Goal: Task Accomplishment & Management: Complete application form

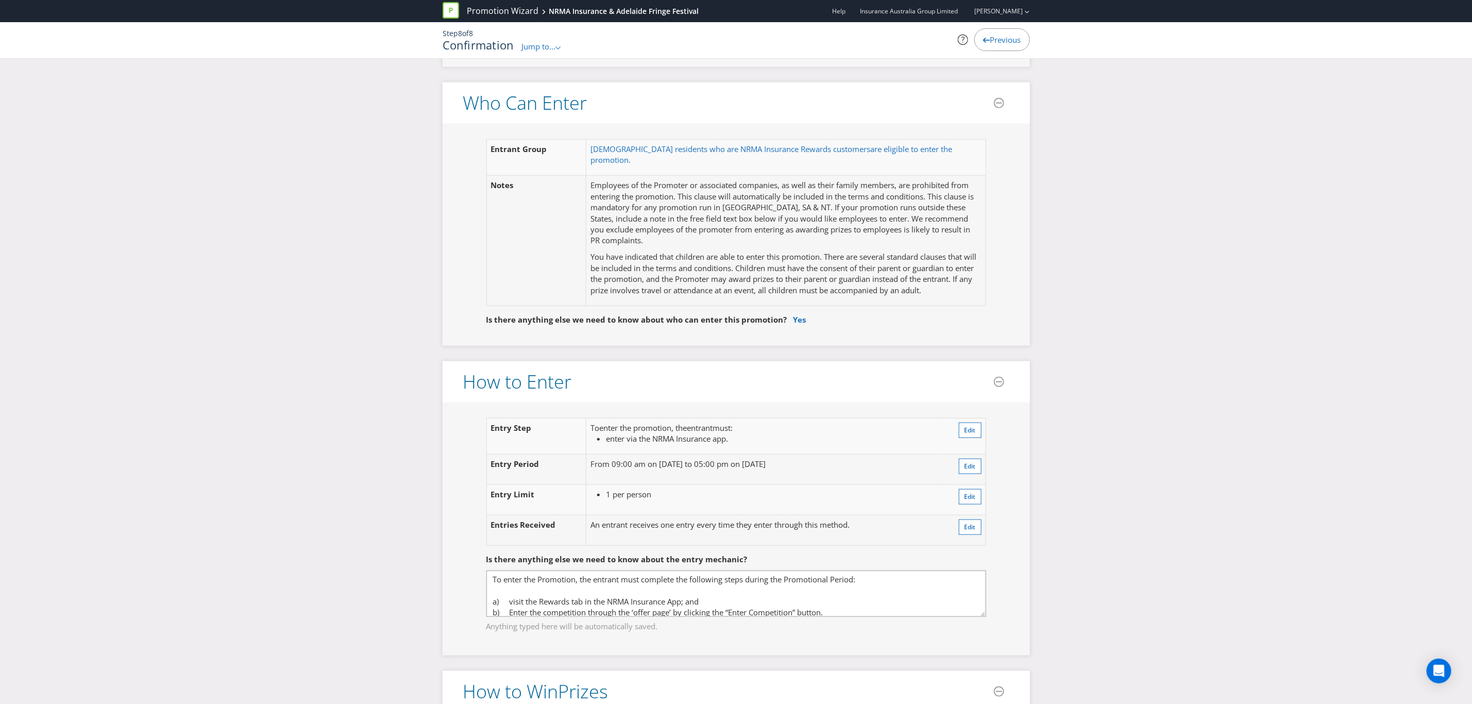
scroll to position [618, 0]
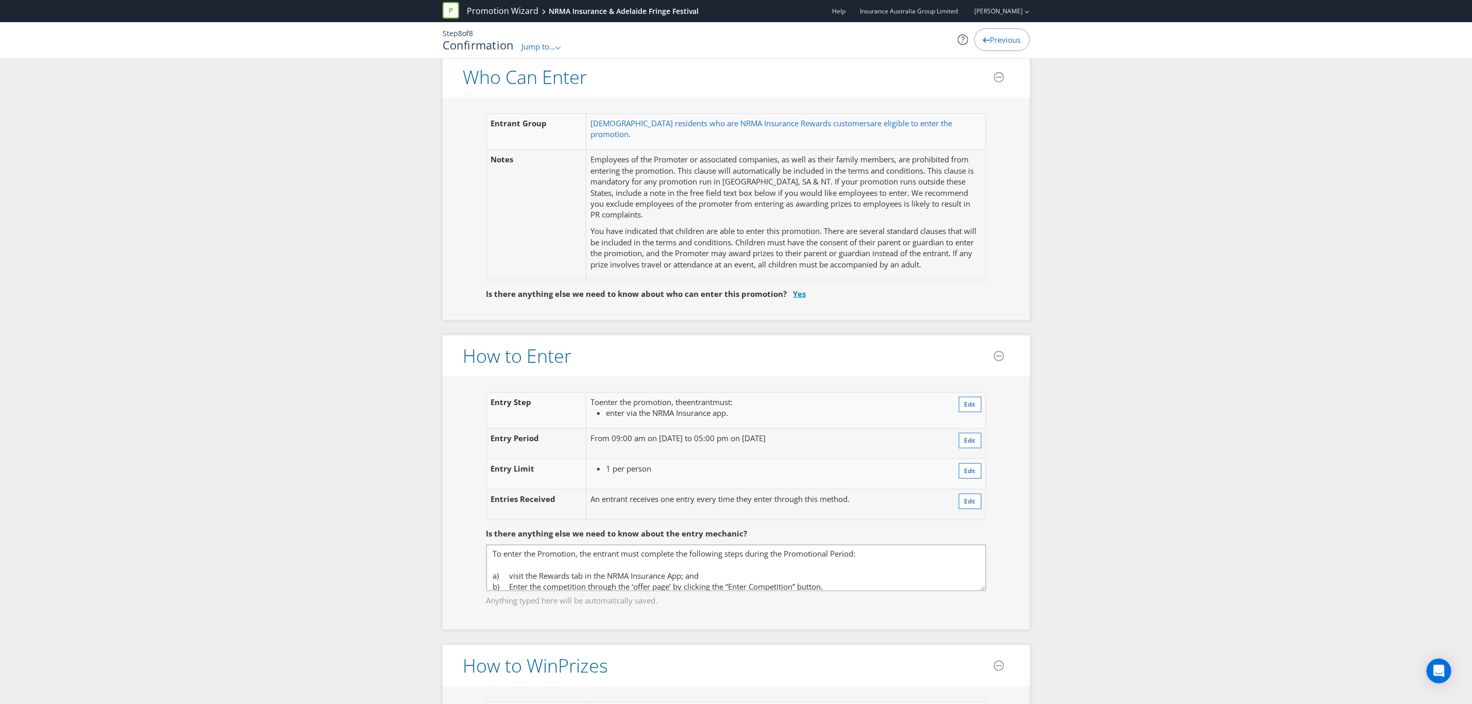
click at [797, 289] on link "Yes" at bounding box center [800, 294] width 13 height 10
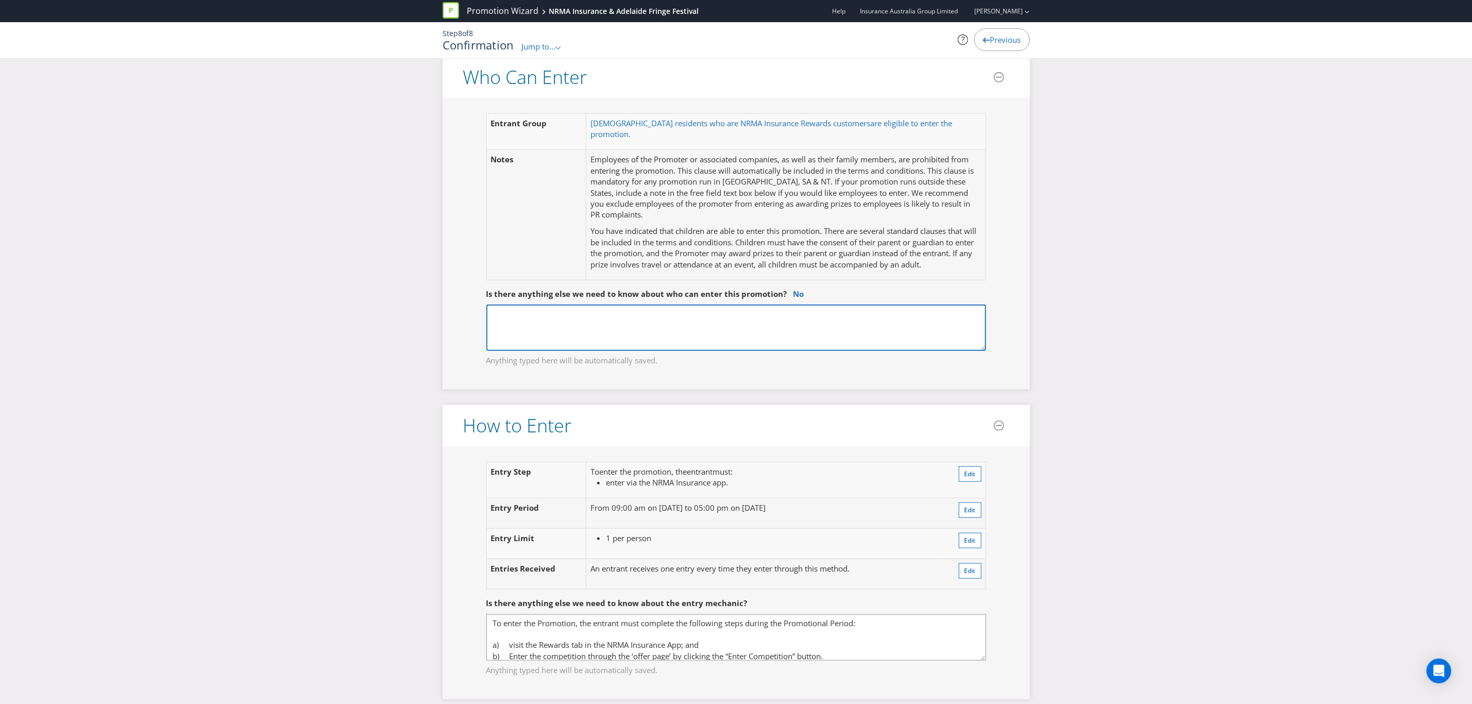
click at [693, 308] on textarea at bounding box center [736, 328] width 500 height 46
click at [794, 289] on link "No" at bounding box center [799, 294] width 11 height 10
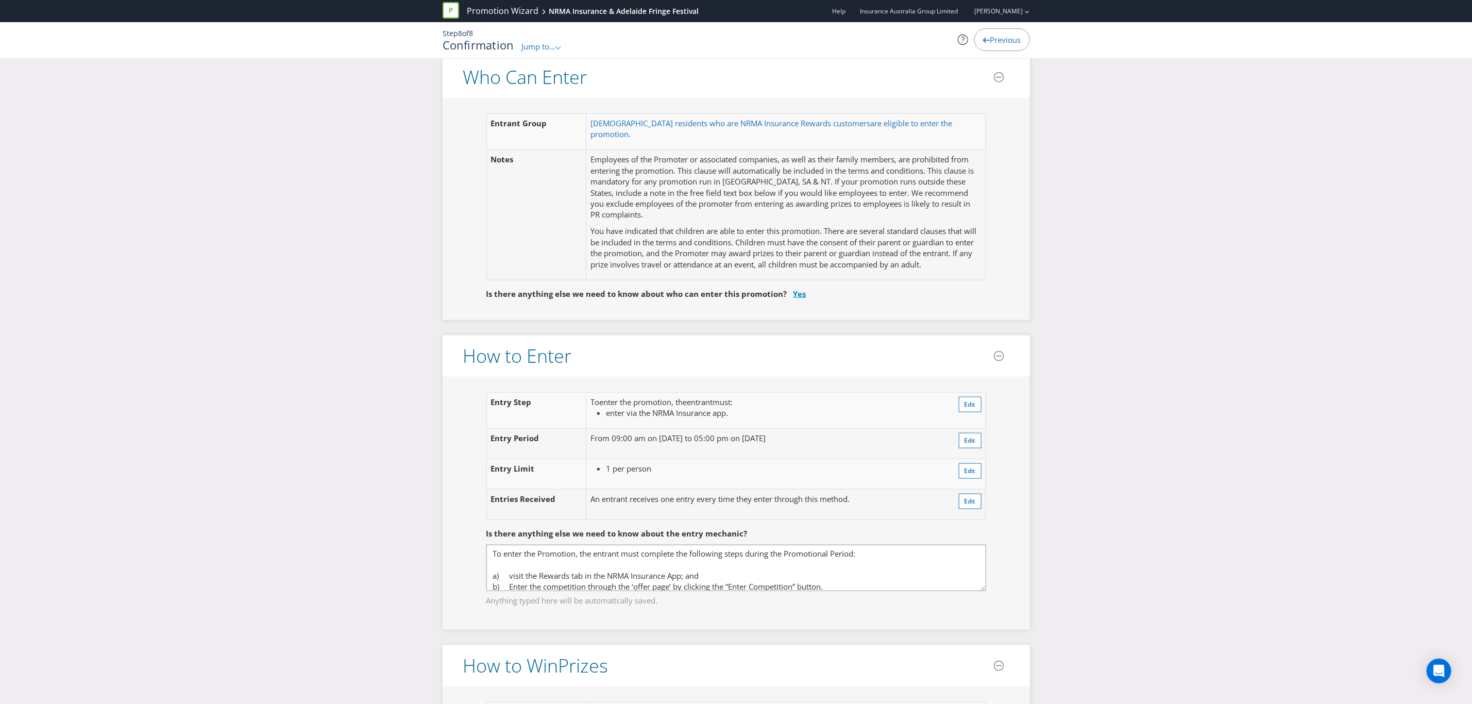
click at [798, 289] on link "Yes" at bounding box center [800, 294] width 13 height 10
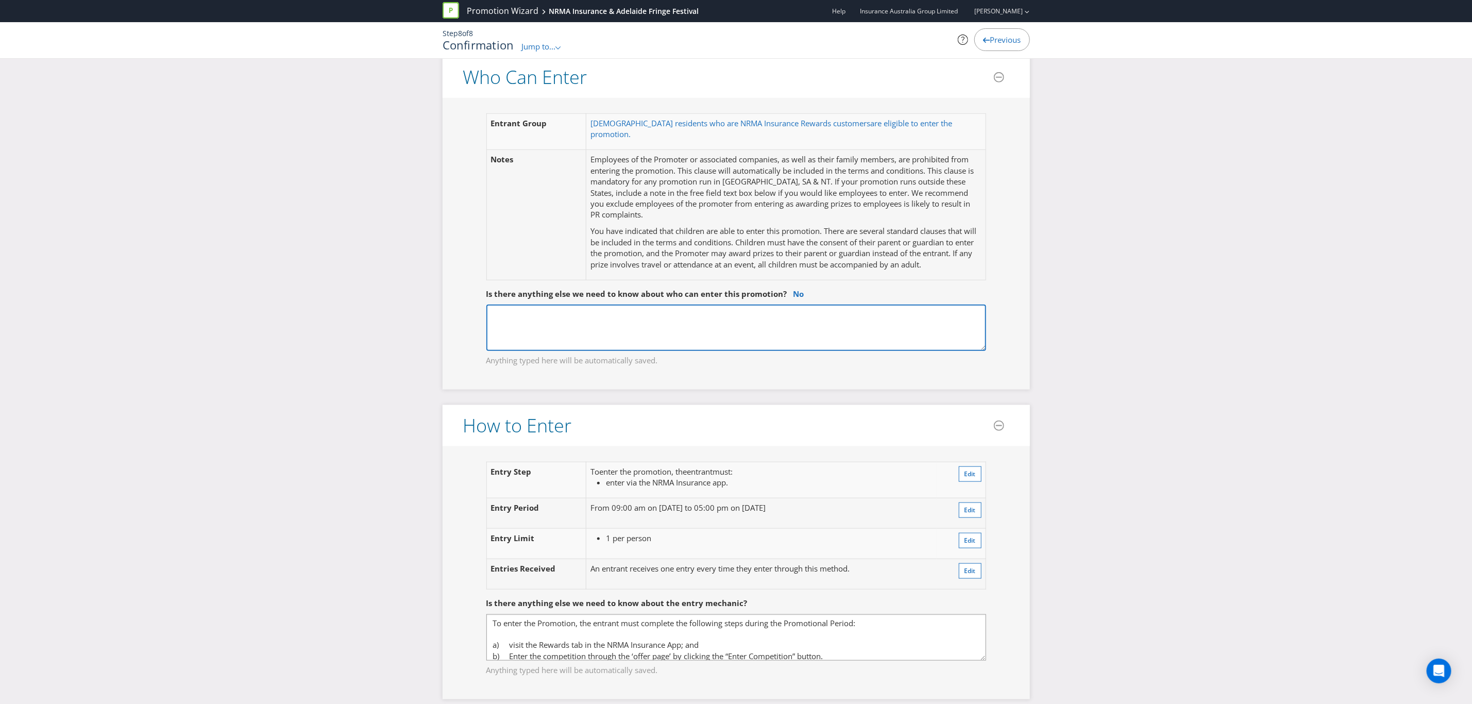
click at [778, 308] on textarea at bounding box center [736, 328] width 500 height 46
type textarea "S"
click at [580, 305] on textarea "Employees are not eligbible but family/friends are." at bounding box center [736, 328] width 500 height 46
type textarea "Employees are not eligible but family/friends are."
click at [998, 297] on fieldset "Is there anything else we need to know about who can enter this promotion? Empl…" at bounding box center [736, 321] width 546 height 106
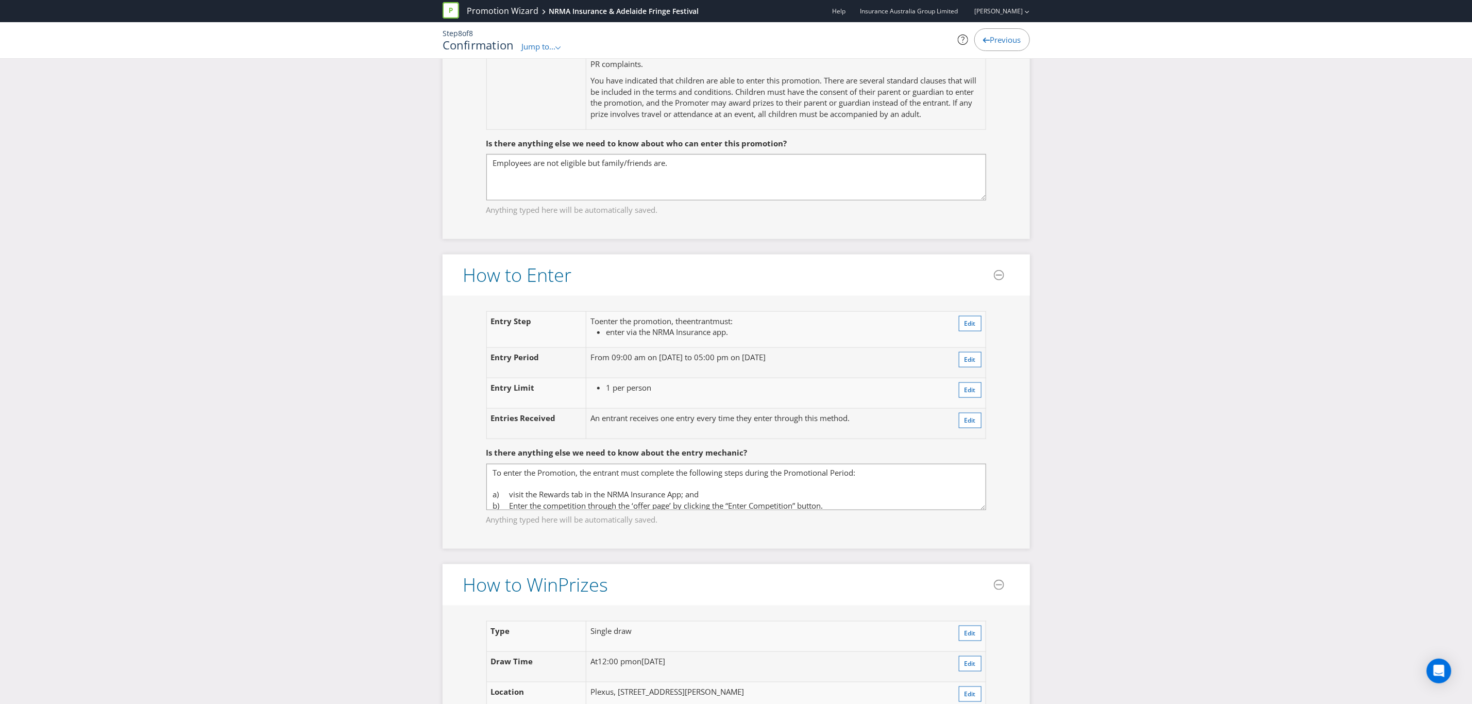
scroll to position [850, 0]
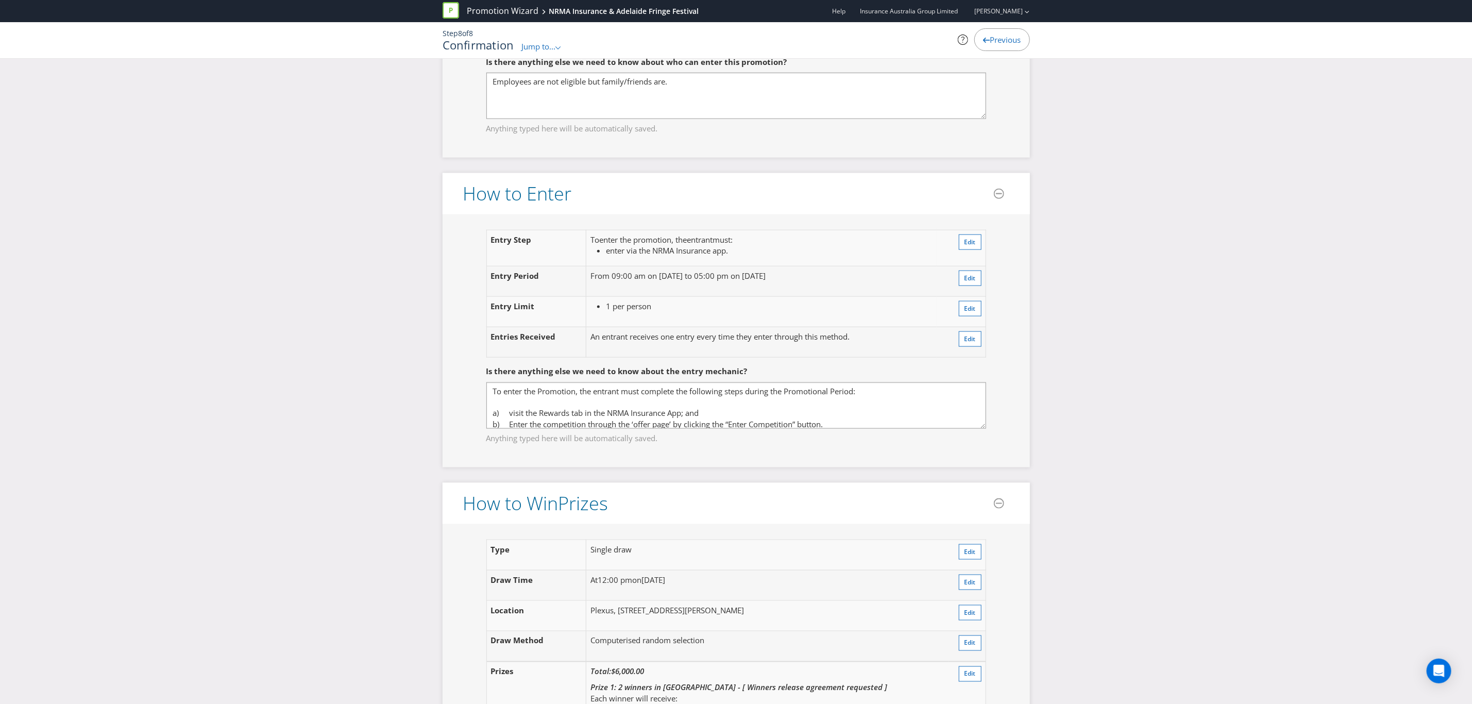
click at [1009, 365] on div "Entry Step To enter the promotion , the entrant must : enter via the NRMA Insur…" at bounding box center [736, 340] width 587 height 253
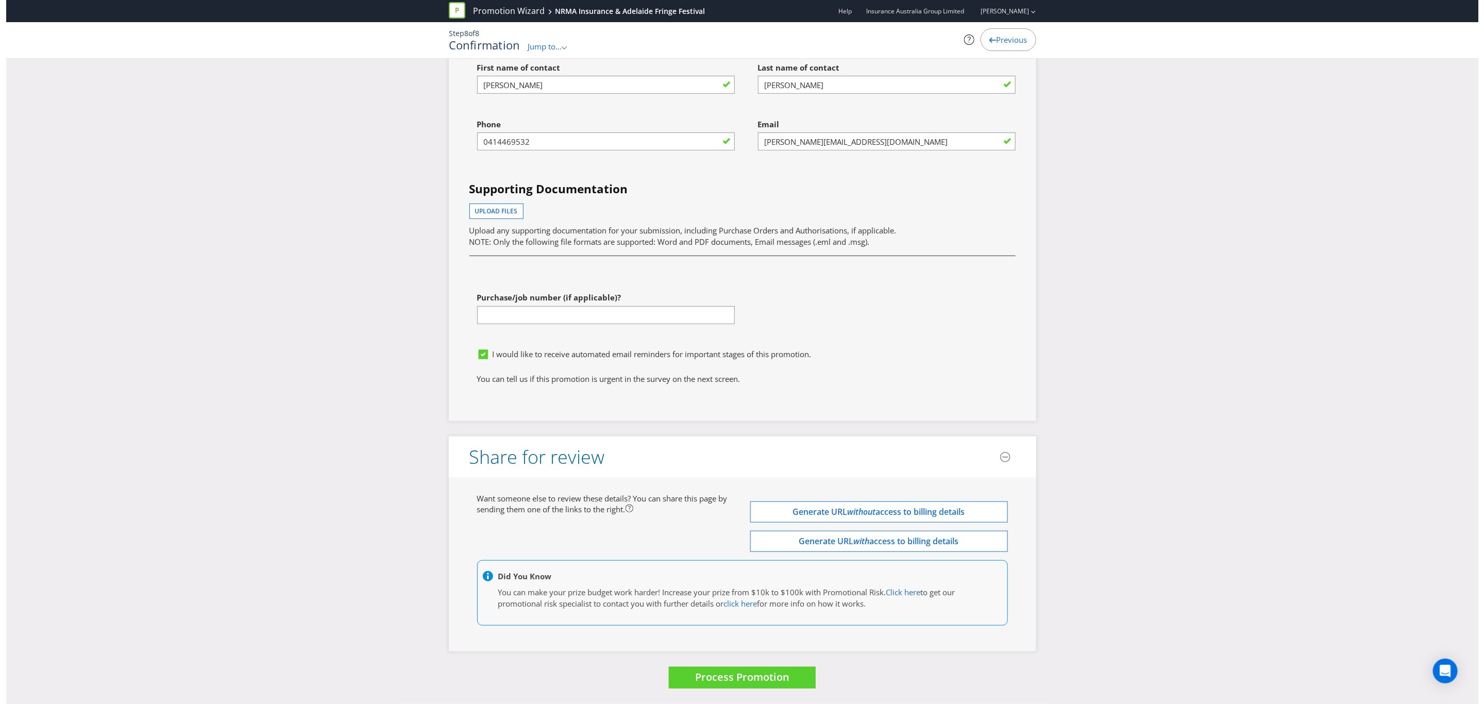
scroll to position [3431, 0]
click at [732, 685] on button "Process Promotion" at bounding box center [736, 678] width 147 height 22
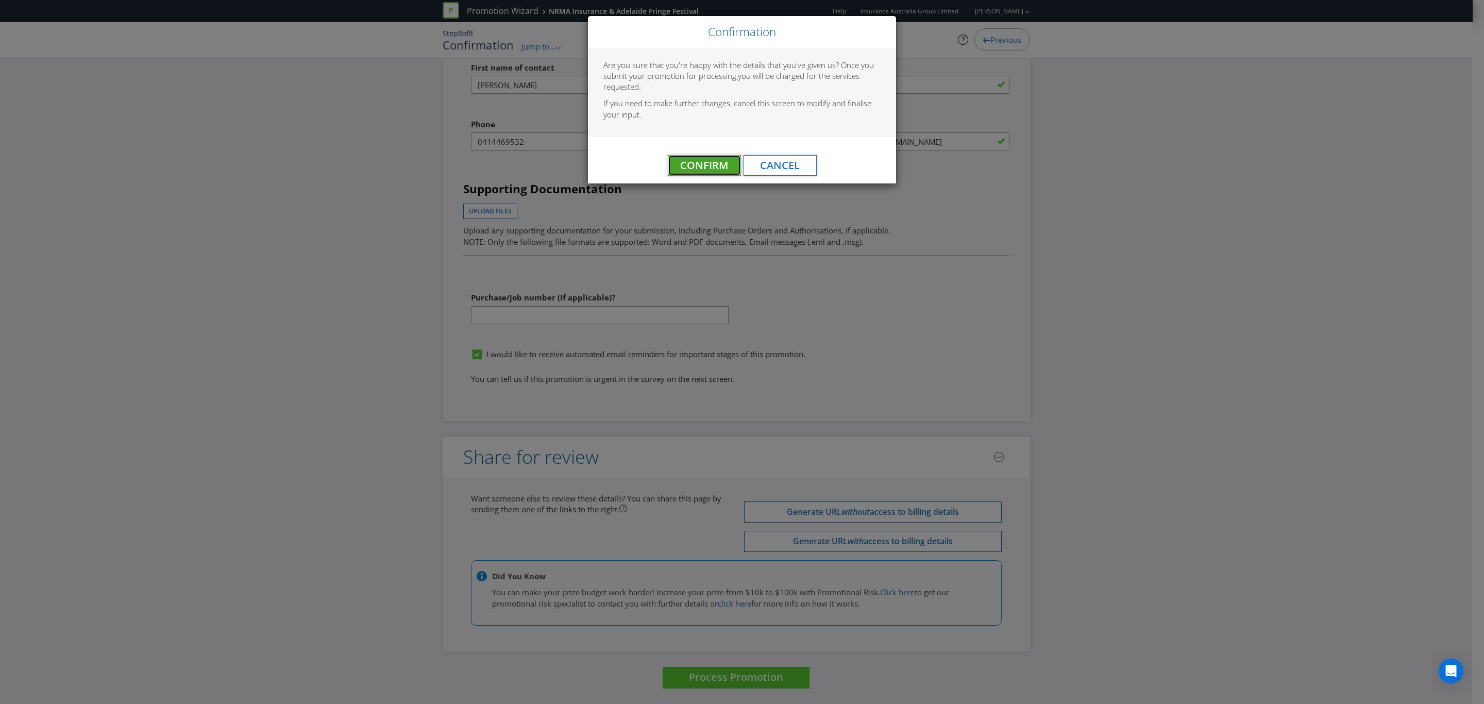
click at [712, 155] on button "Confirm" at bounding box center [704, 165] width 73 height 21
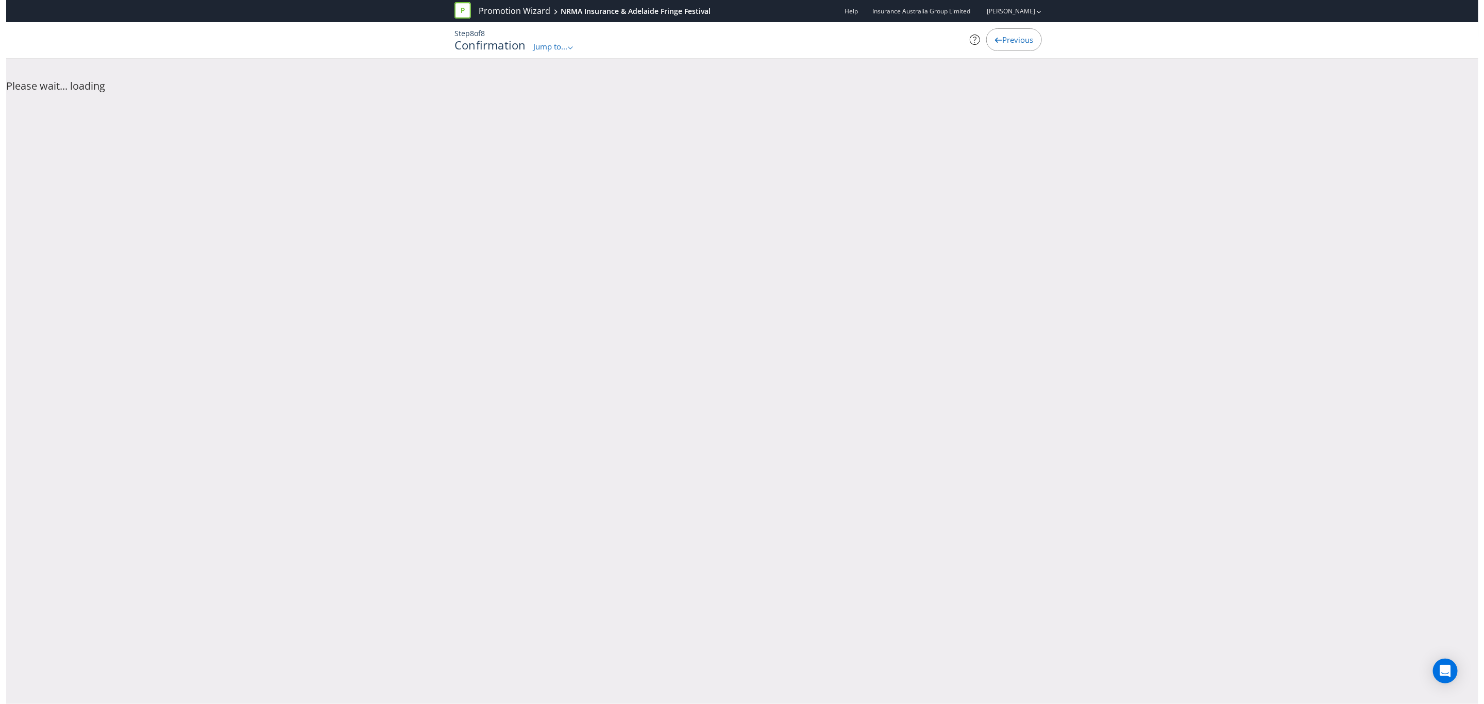
scroll to position [0, 0]
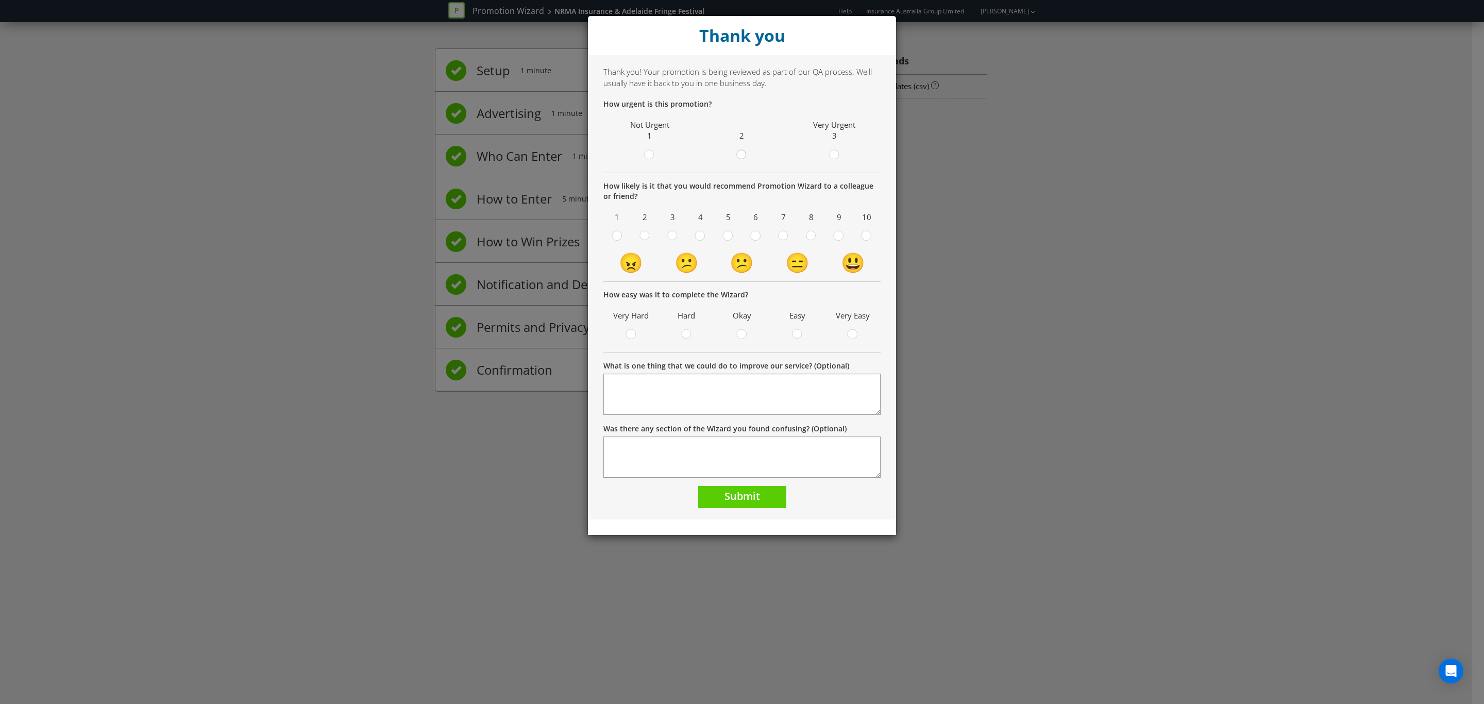
click at [742, 161] on div at bounding box center [741, 155] width 10 height 13
click at [0, 0] on input "radio" at bounding box center [0, 0] width 0 height 0
click at [811, 235] on circle at bounding box center [810, 235] width 9 height 9
click at [0, 0] on input "radio" at bounding box center [0, 0] width 0 height 0
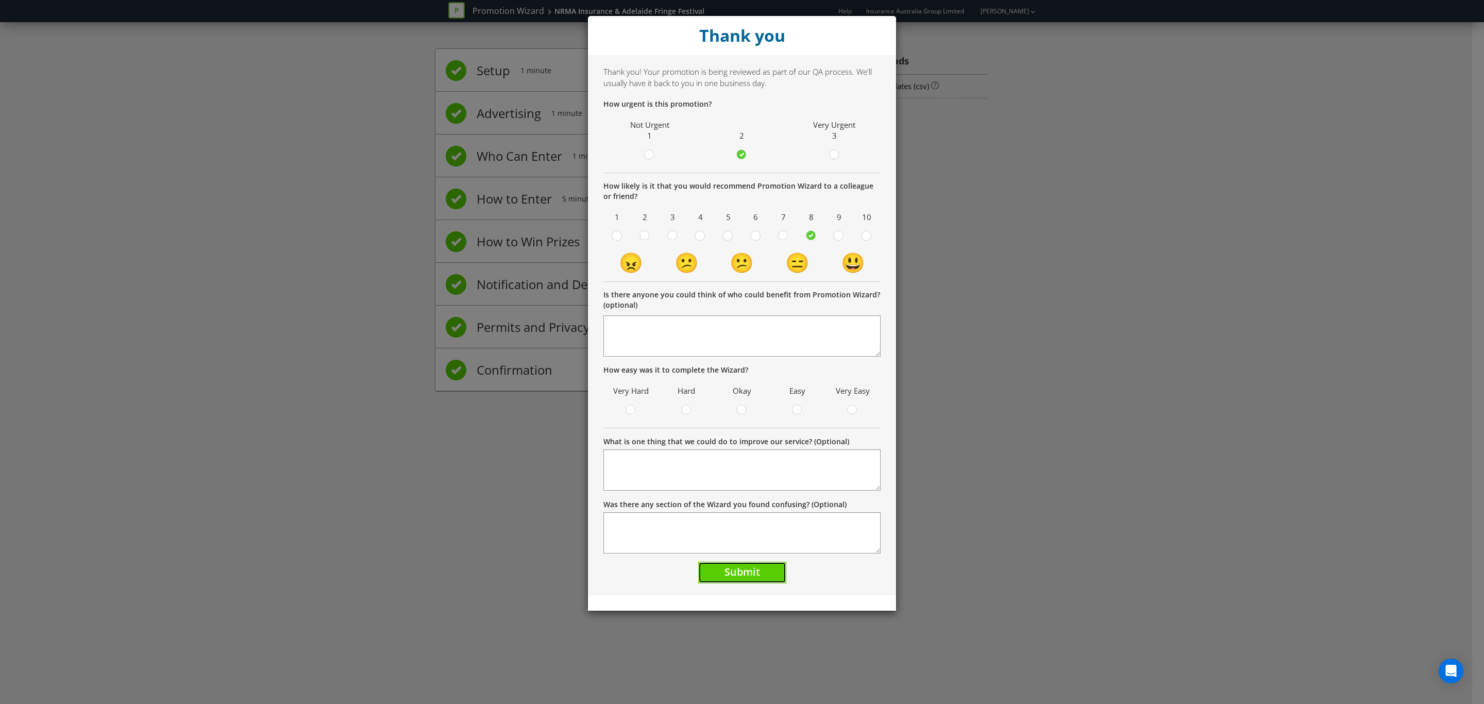
click at [756, 578] on span "Submit" at bounding box center [742, 572] width 36 height 14
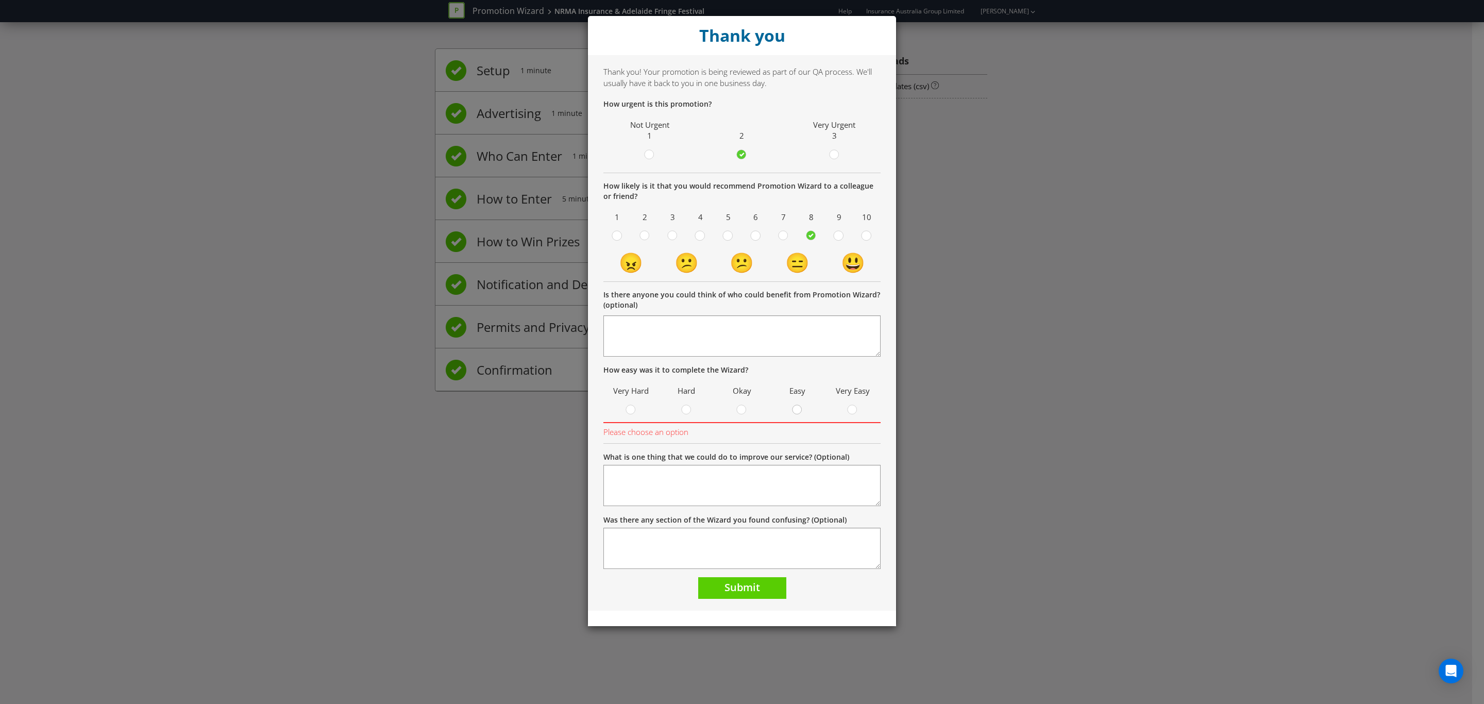
click at [794, 410] on circle at bounding box center [796, 409] width 9 height 9
click at [0, 0] on input "radio" at bounding box center [0, 0] width 0 height 0
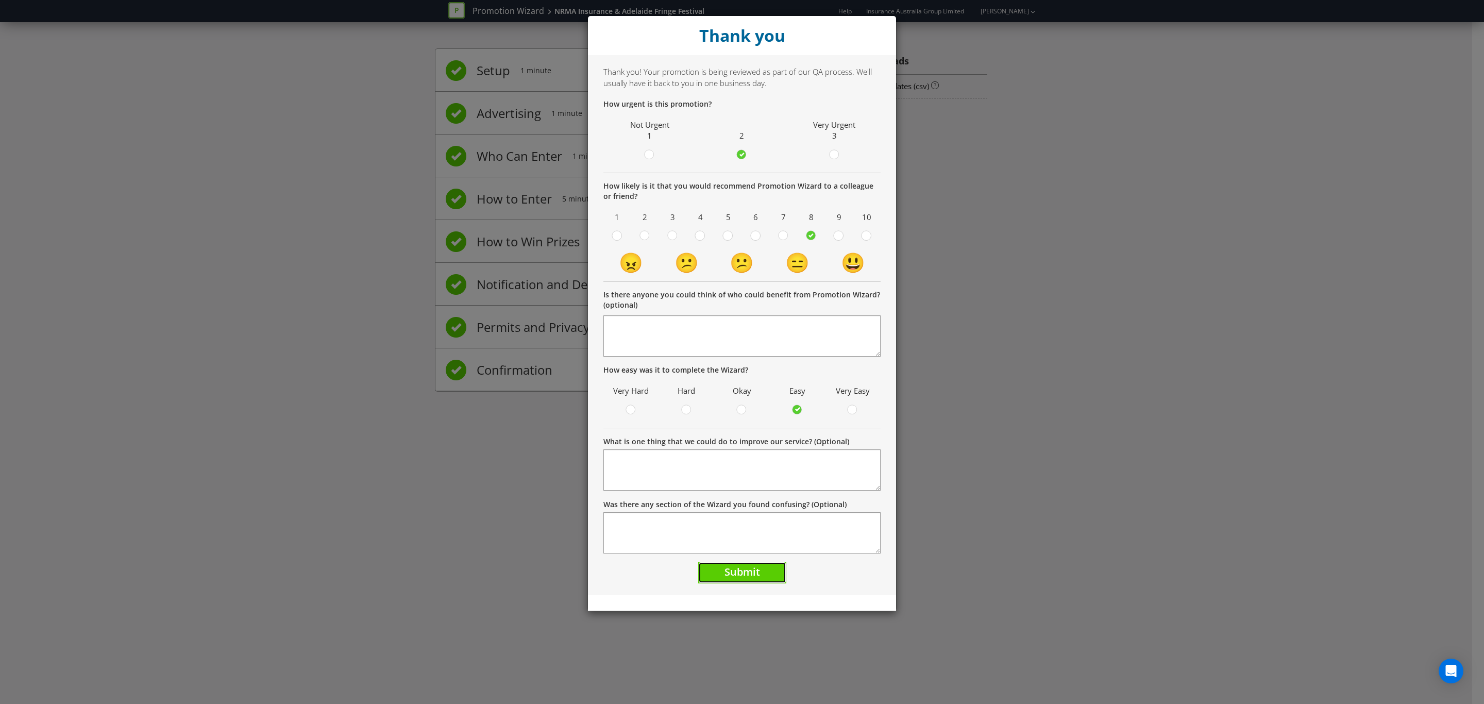
click at [781, 565] on button "Submit" at bounding box center [742, 573] width 88 height 22
